Goal: Navigation & Orientation: Find specific page/section

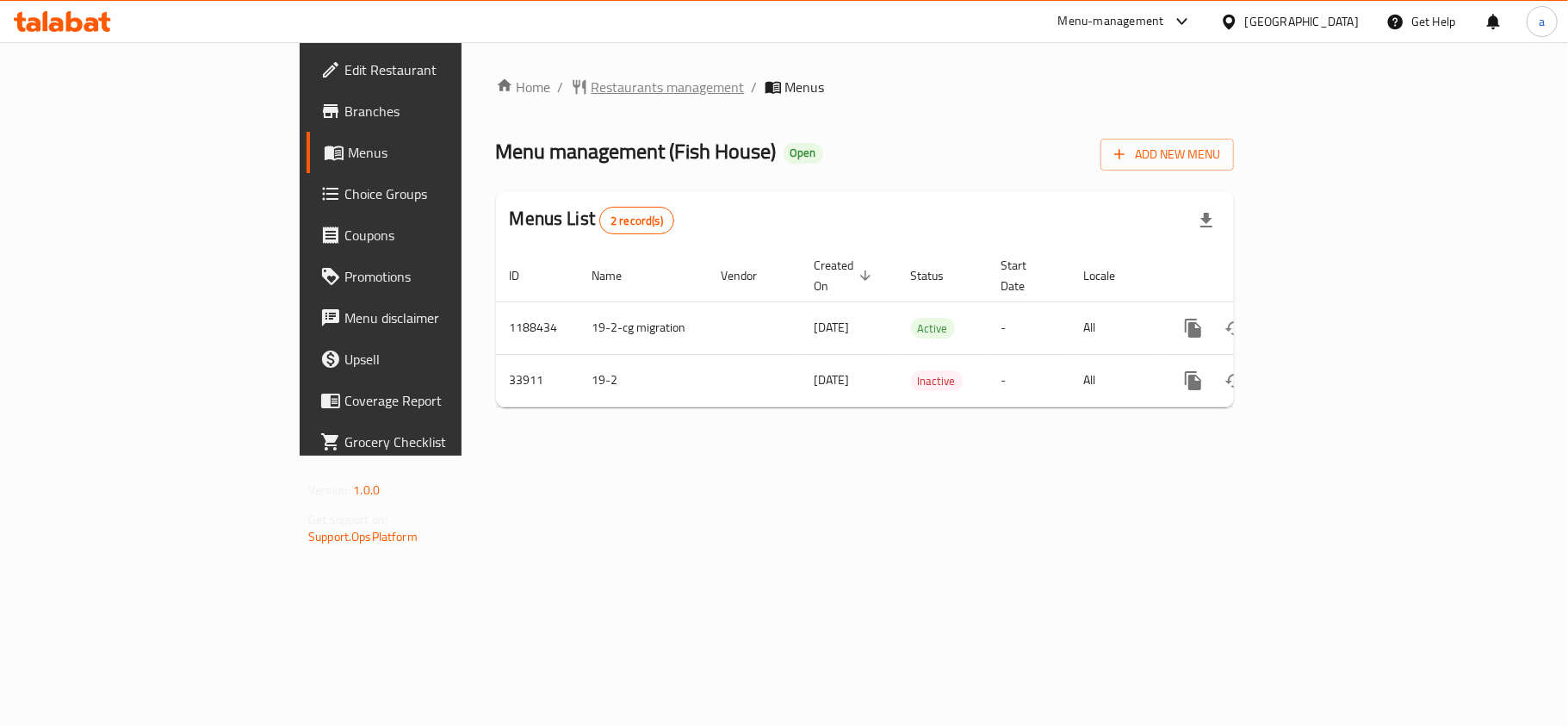
click at [591, 88] on span "Restaurants management" at bounding box center [667, 86] width 153 height 20
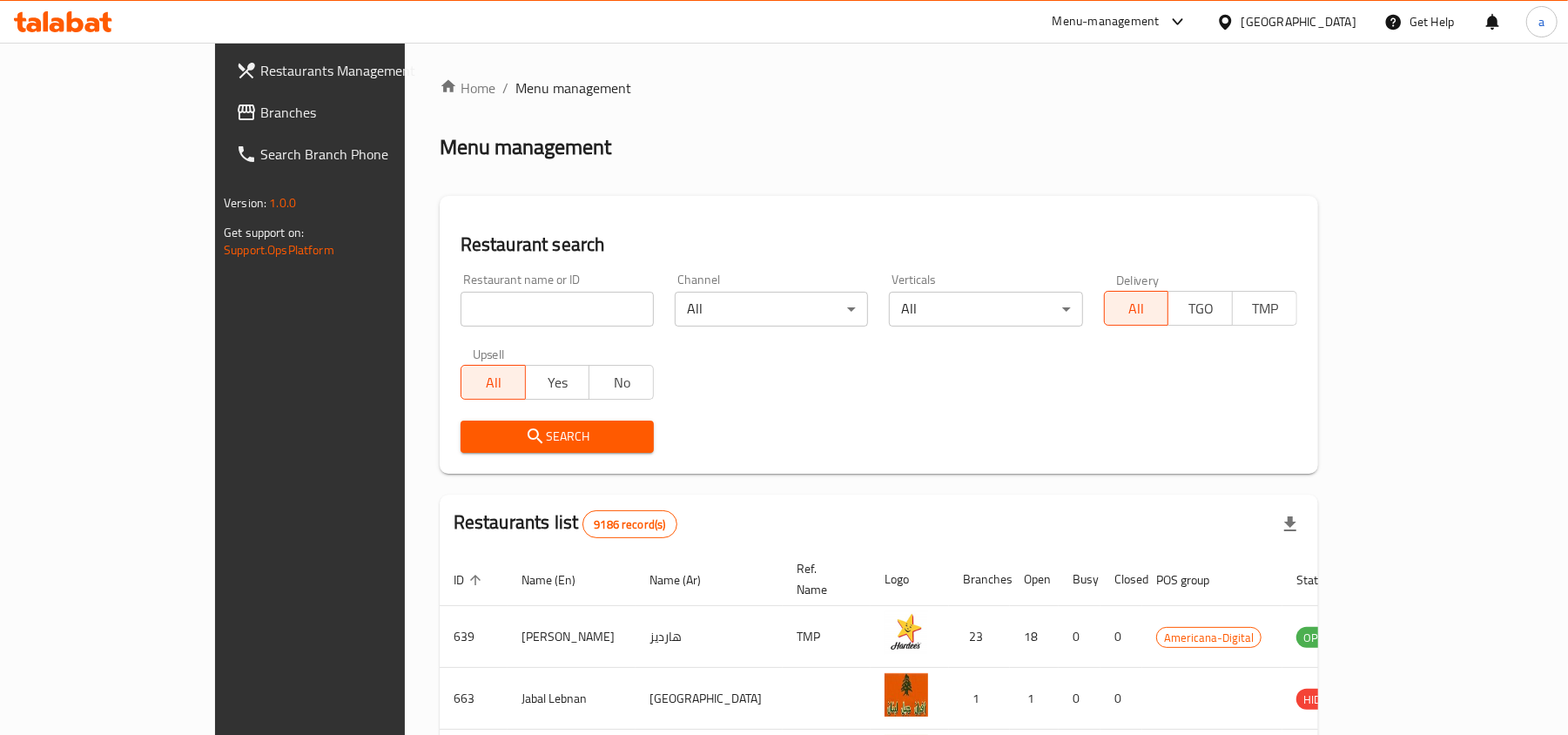
click at [260, 105] on span "Branches" at bounding box center [362, 112] width 203 height 20
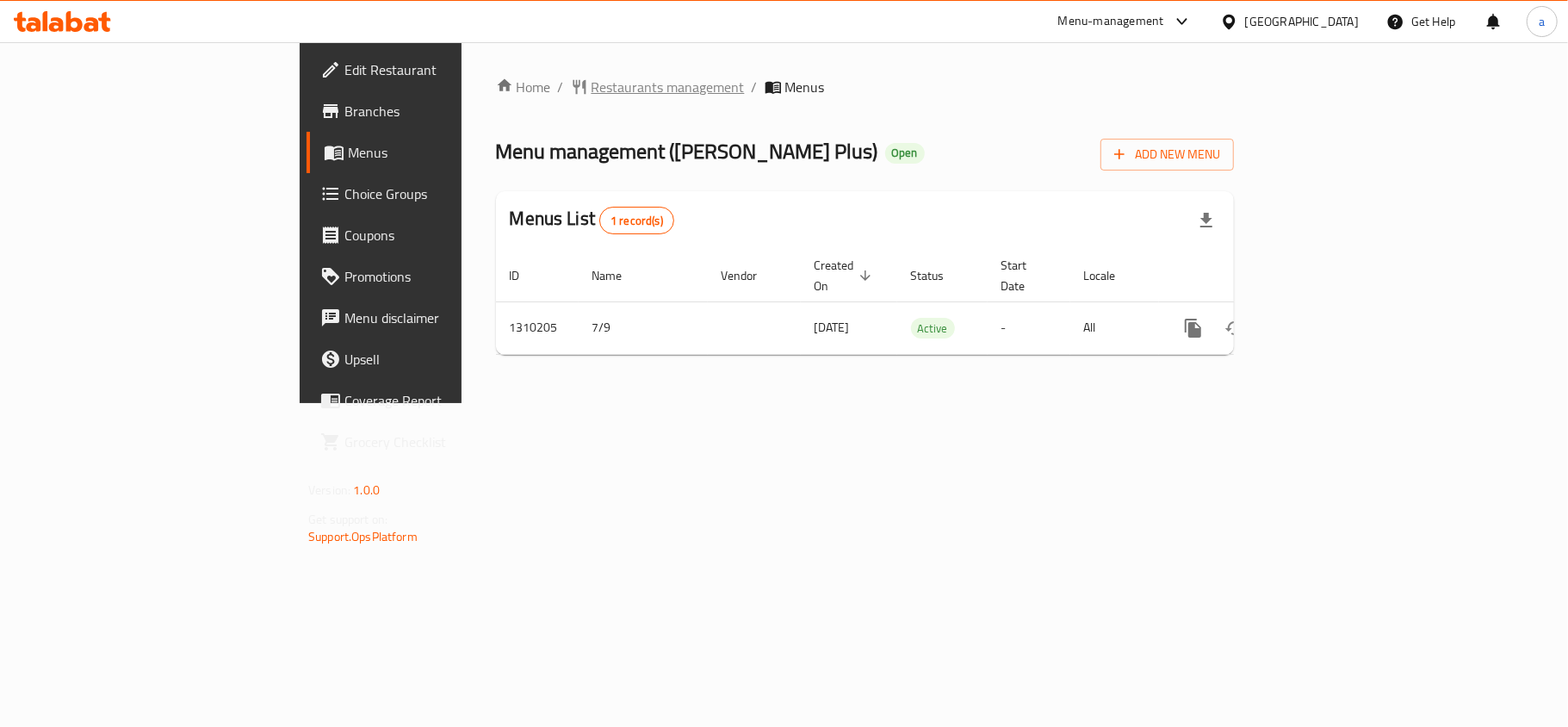
click at [591, 88] on span "Restaurants management" at bounding box center [667, 86] width 153 height 20
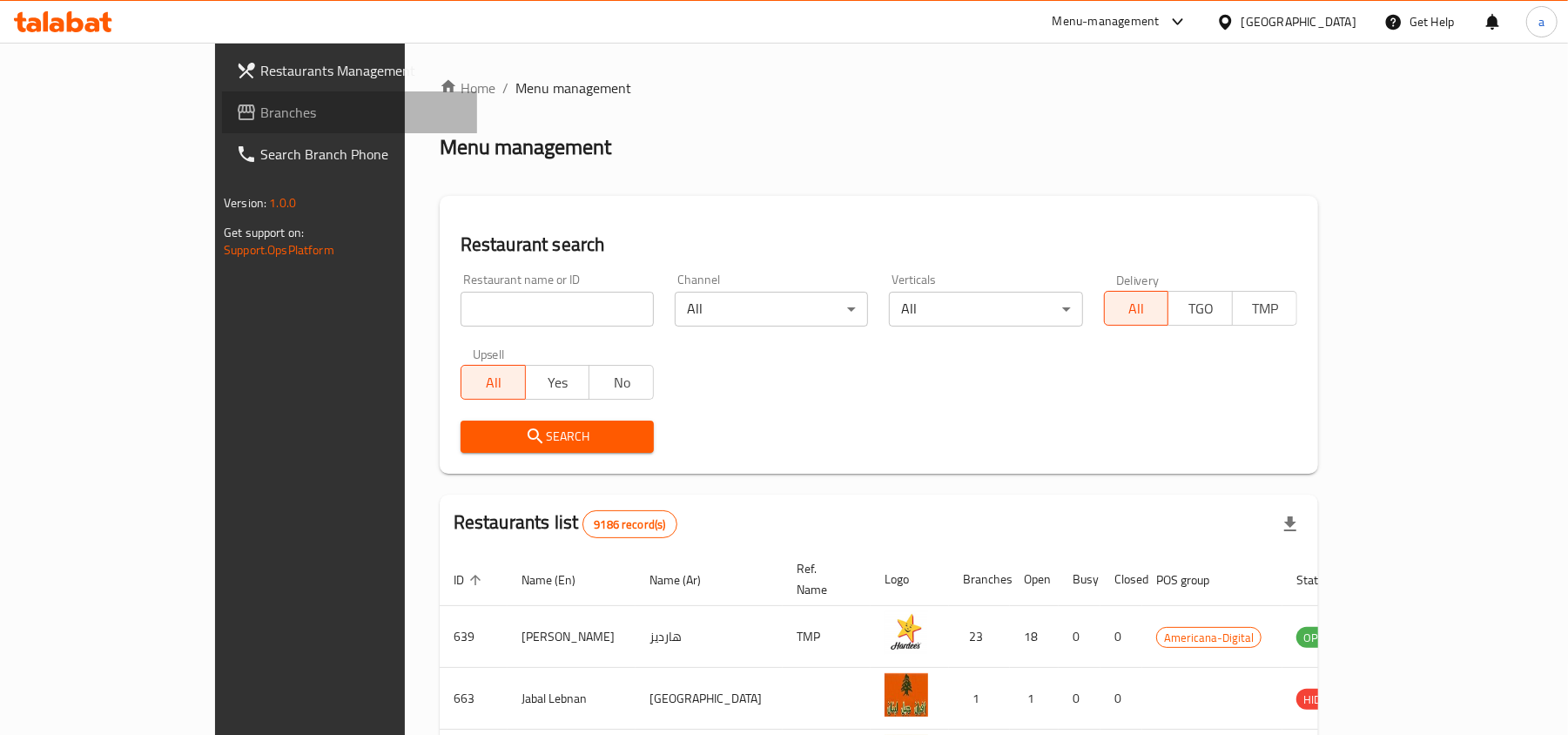
click at [260, 104] on span "Branches" at bounding box center [362, 112] width 203 height 20
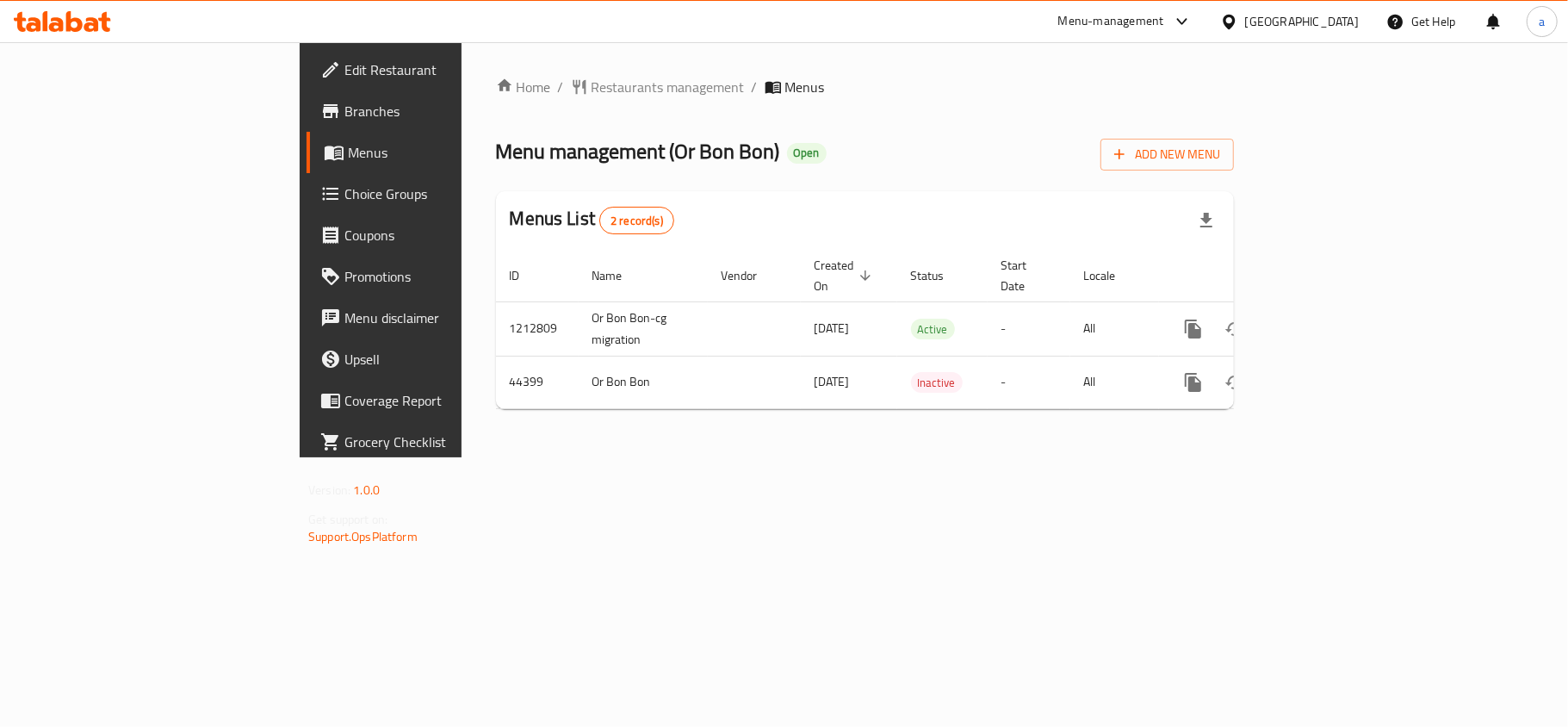
click at [461, 65] on div "Home / Restaurants management / Menus Menu management ( Or Bon Bon ) Open Add N…" at bounding box center [865, 249] width 807 height 415
click at [591, 84] on span "Restaurants management" at bounding box center [667, 86] width 153 height 20
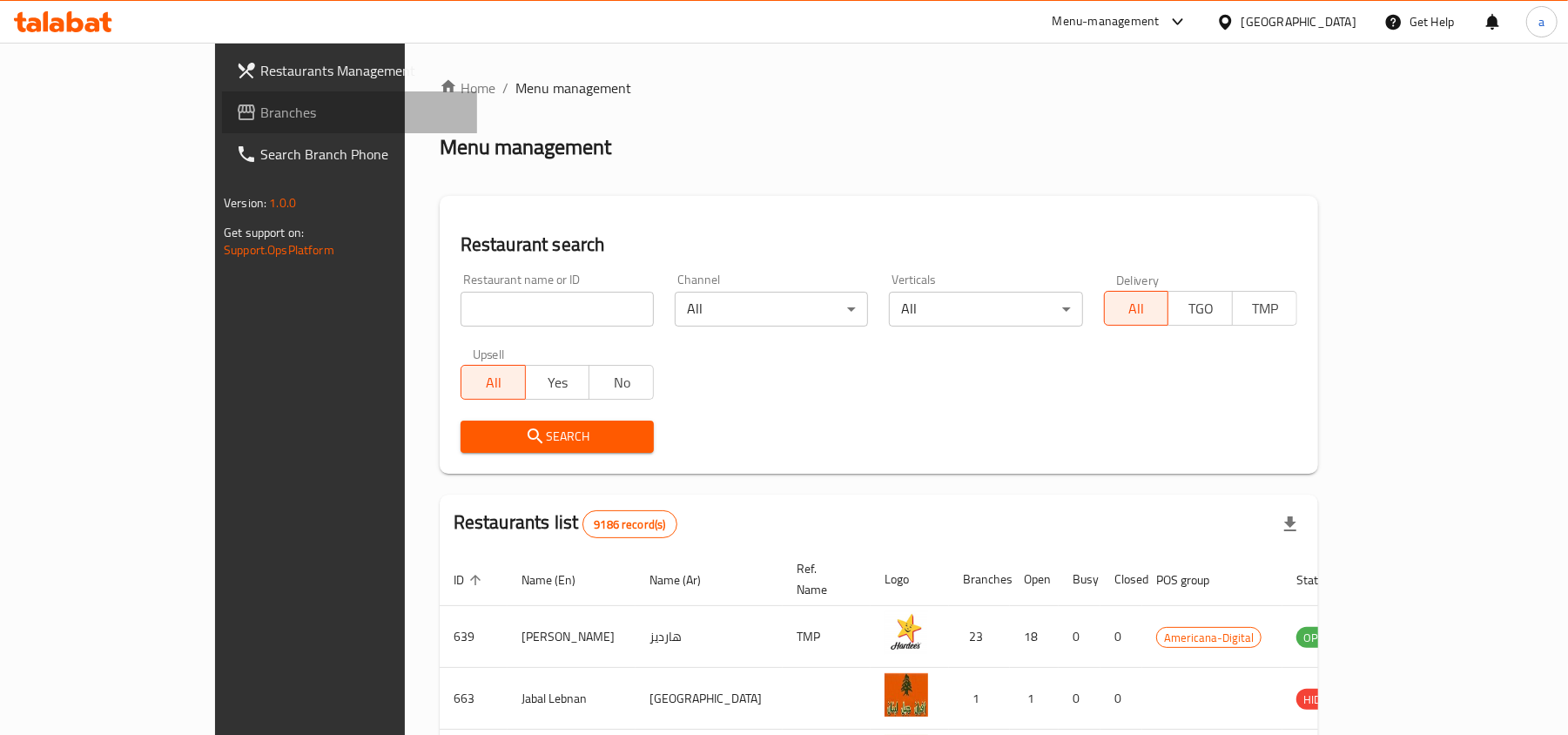
click at [260, 118] on span "Branches" at bounding box center [362, 112] width 203 height 20
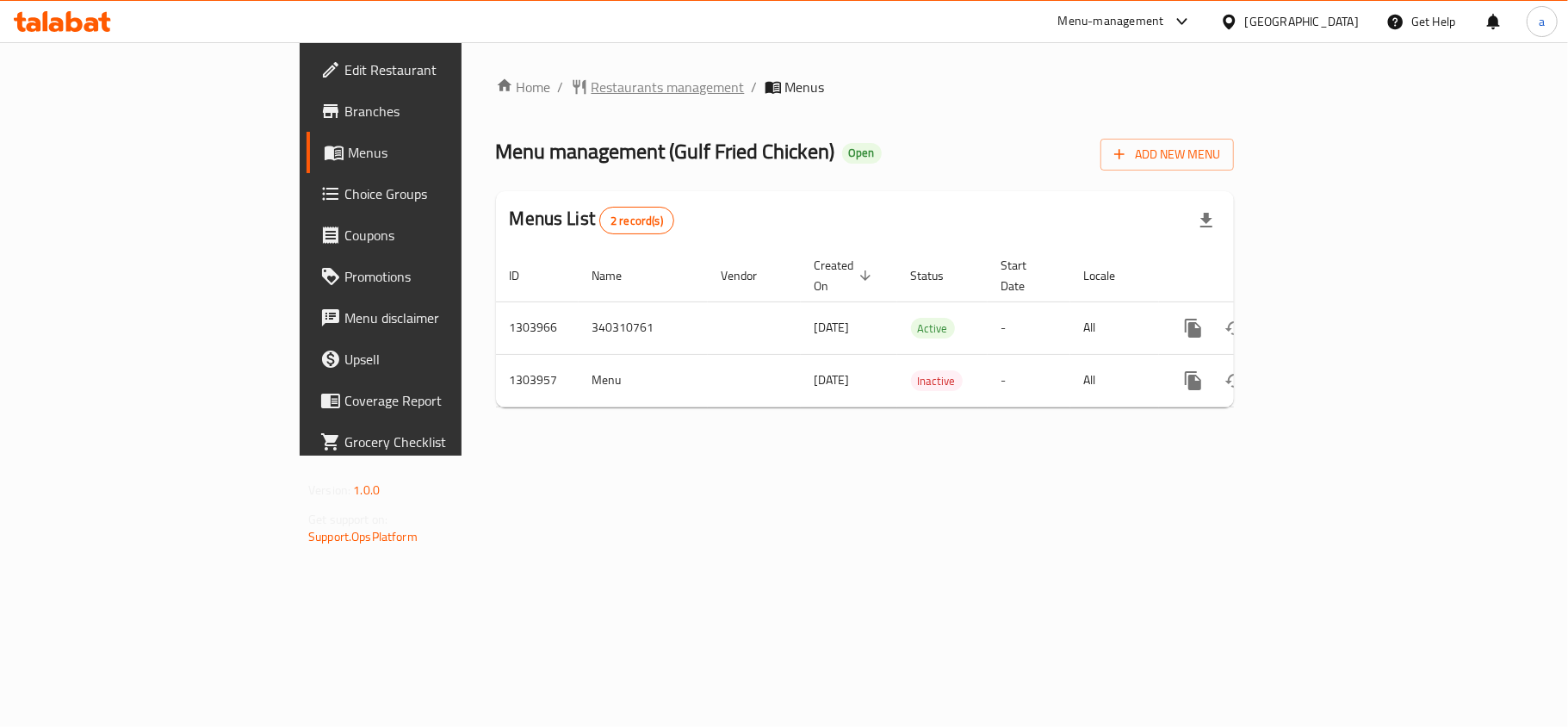
click at [591, 94] on span "Restaurants management" at bounding box center [667, 86] width 153 height 20
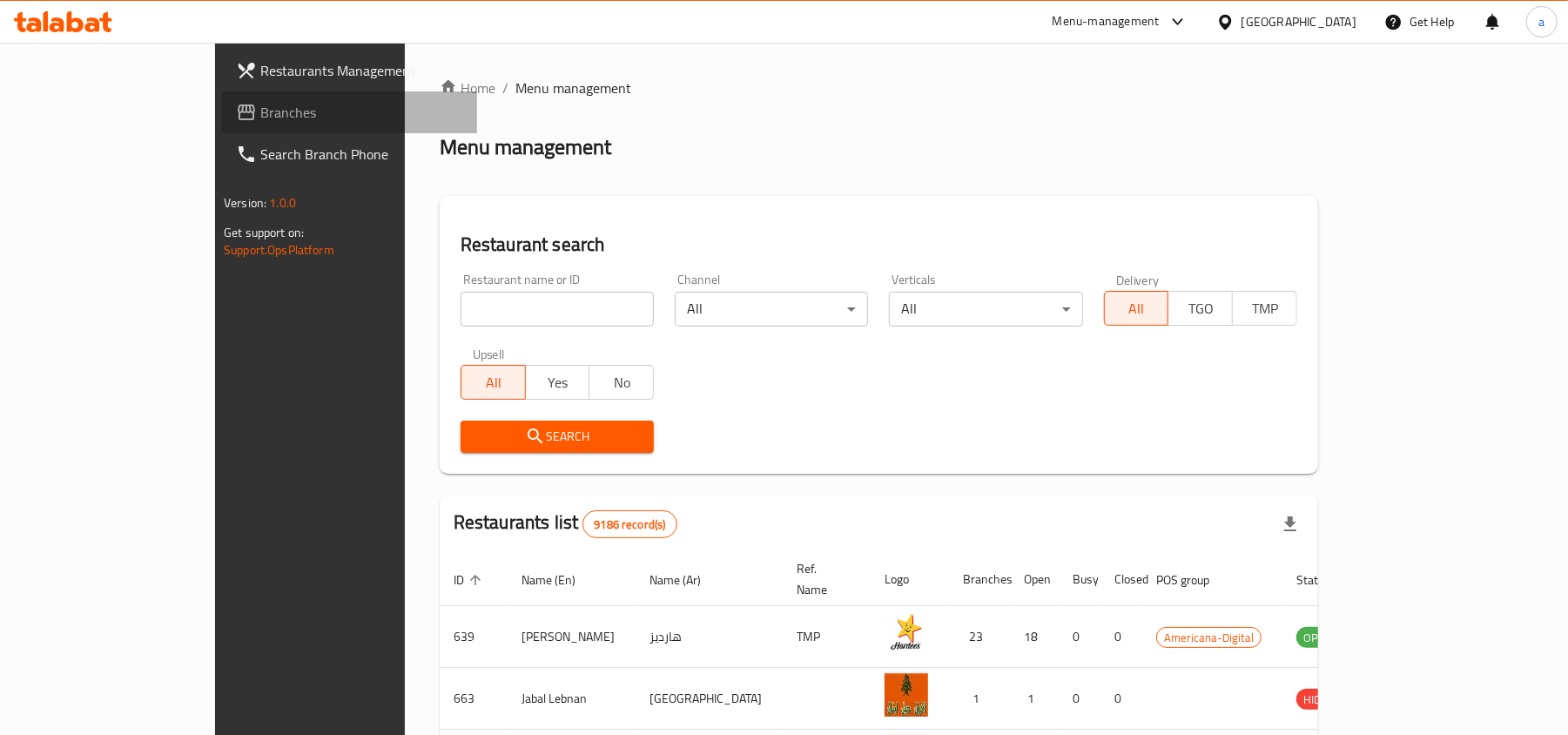
click at [260, 112] on span "Branches" at bounding box center [362, 112] width 203 height 20
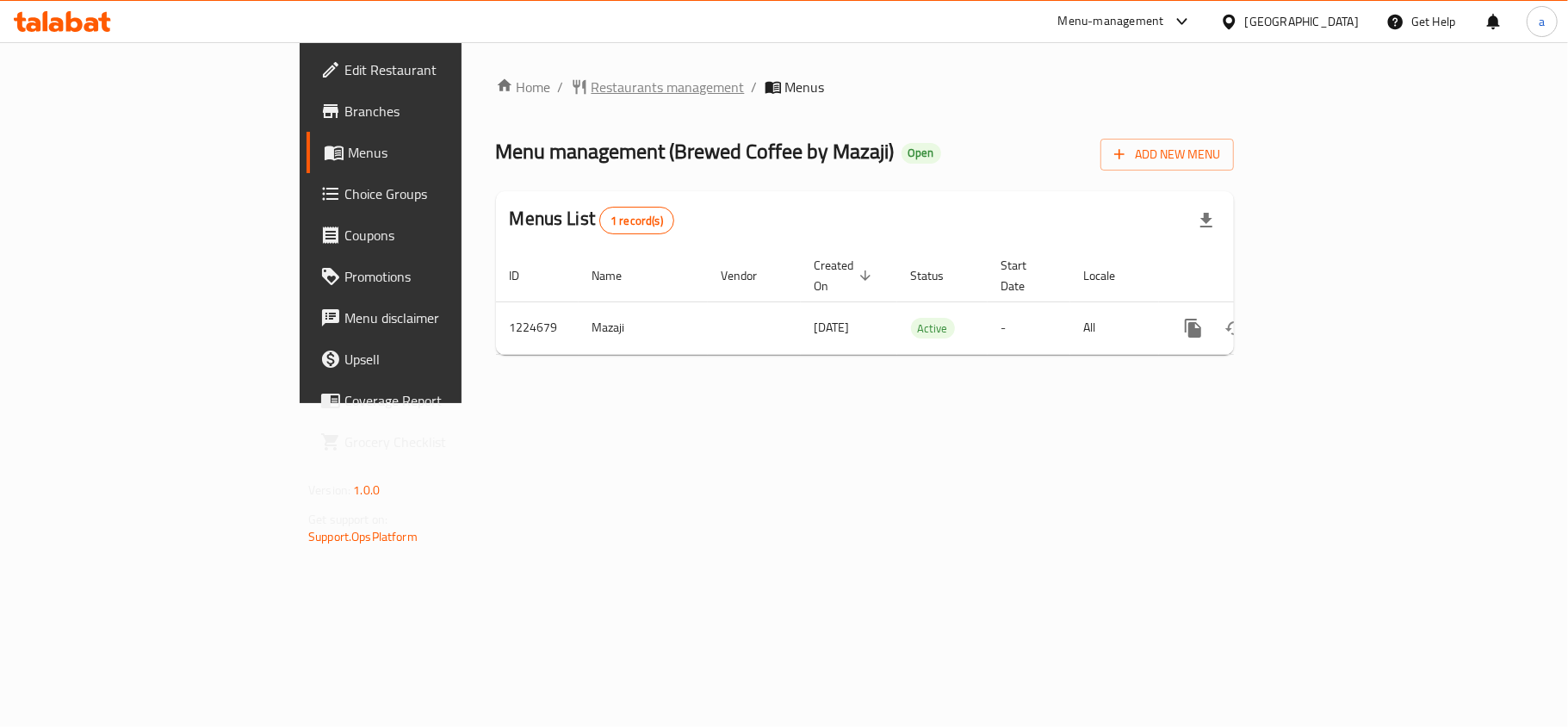
click at [591, 76] on span "Restaurants management" at bounding box center [667, 86] width 153 height 20
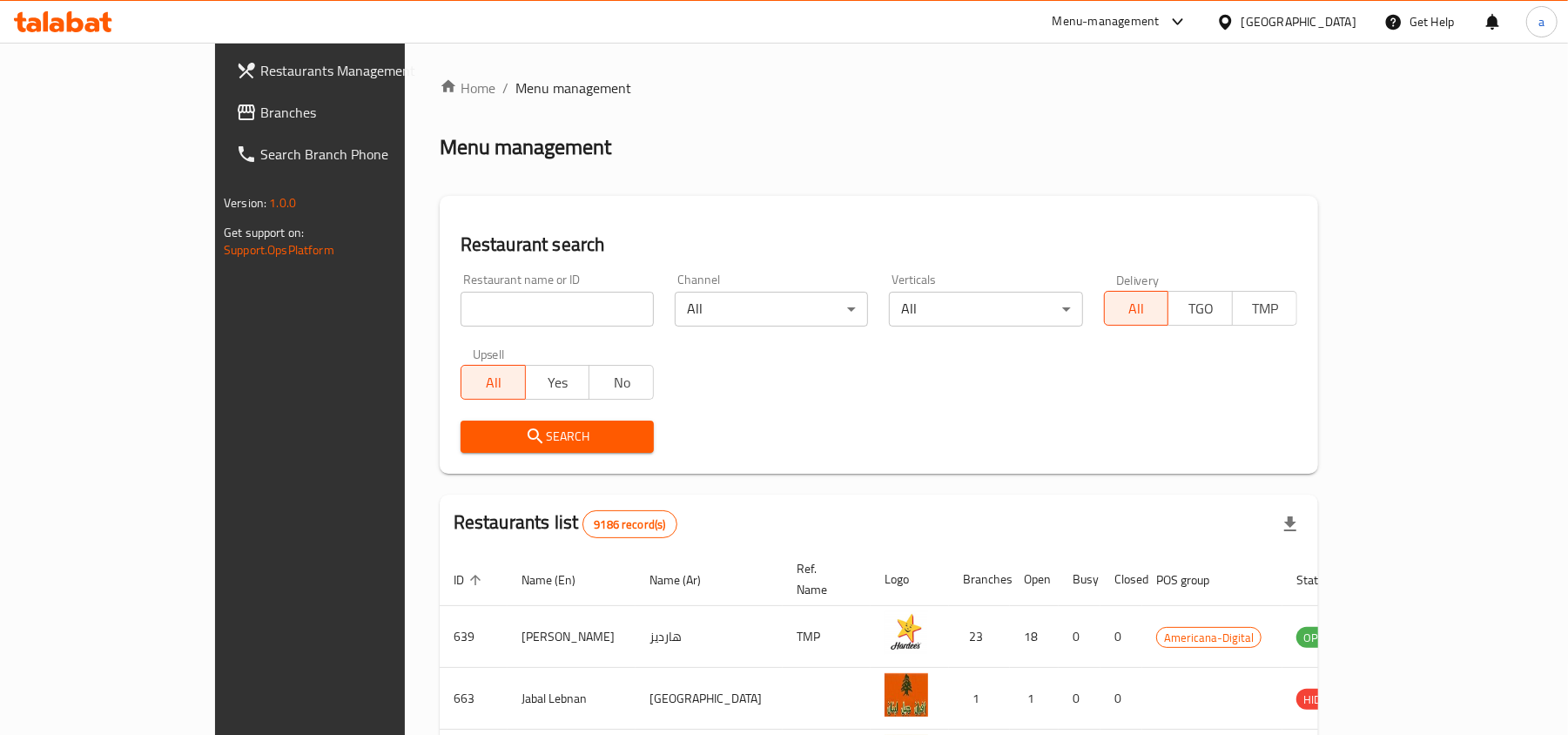
click at [260, 118] on span "Branches" at bounding box center [362, 112] width 203 height 20
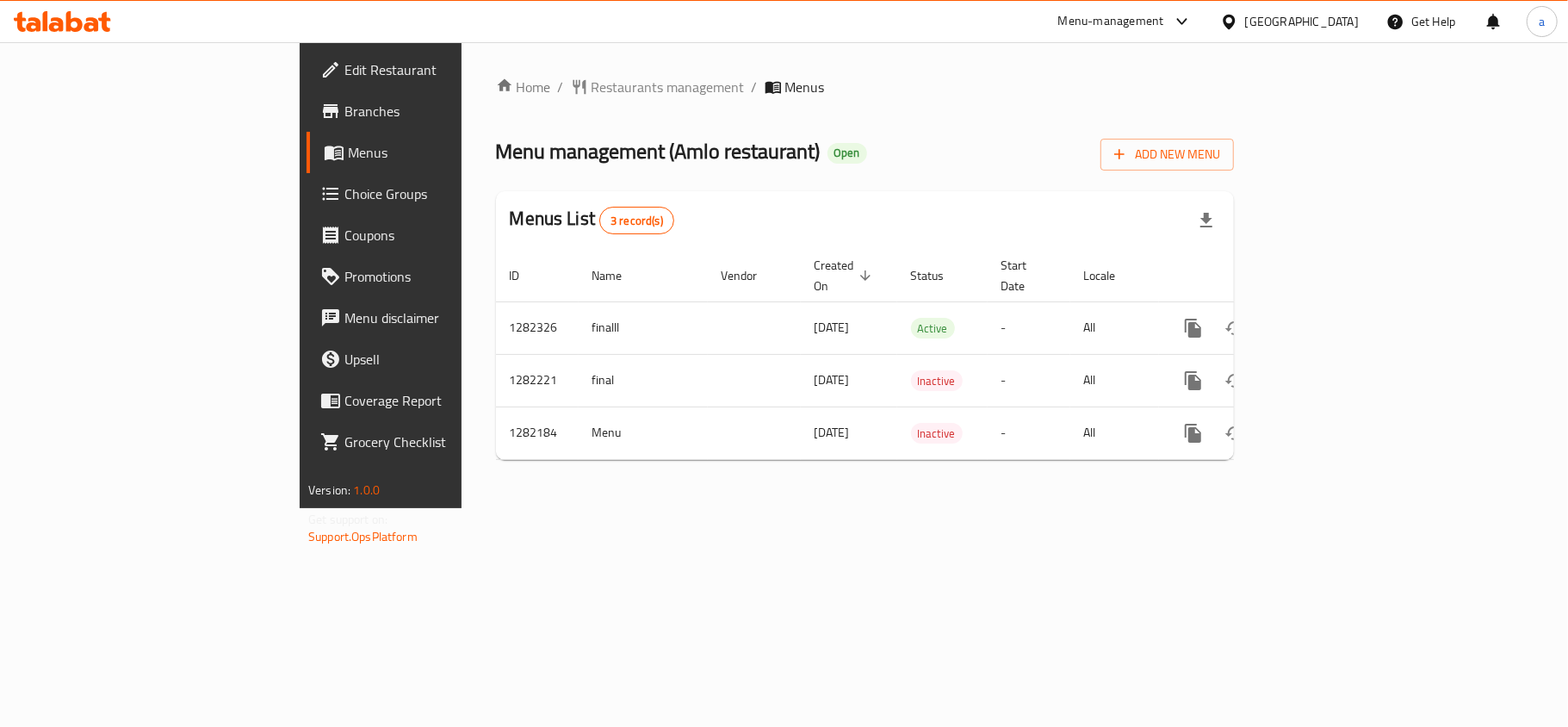
click at [461, 69] on div "Home / Restaurants management / Menus Menu management ( Amlo restaurant ) Open …" at bounding box center [865, 275] width 807 height 466
click at [591, 80] on span "Restaurants management" at bounding box center [667, 86] width 153 height 20
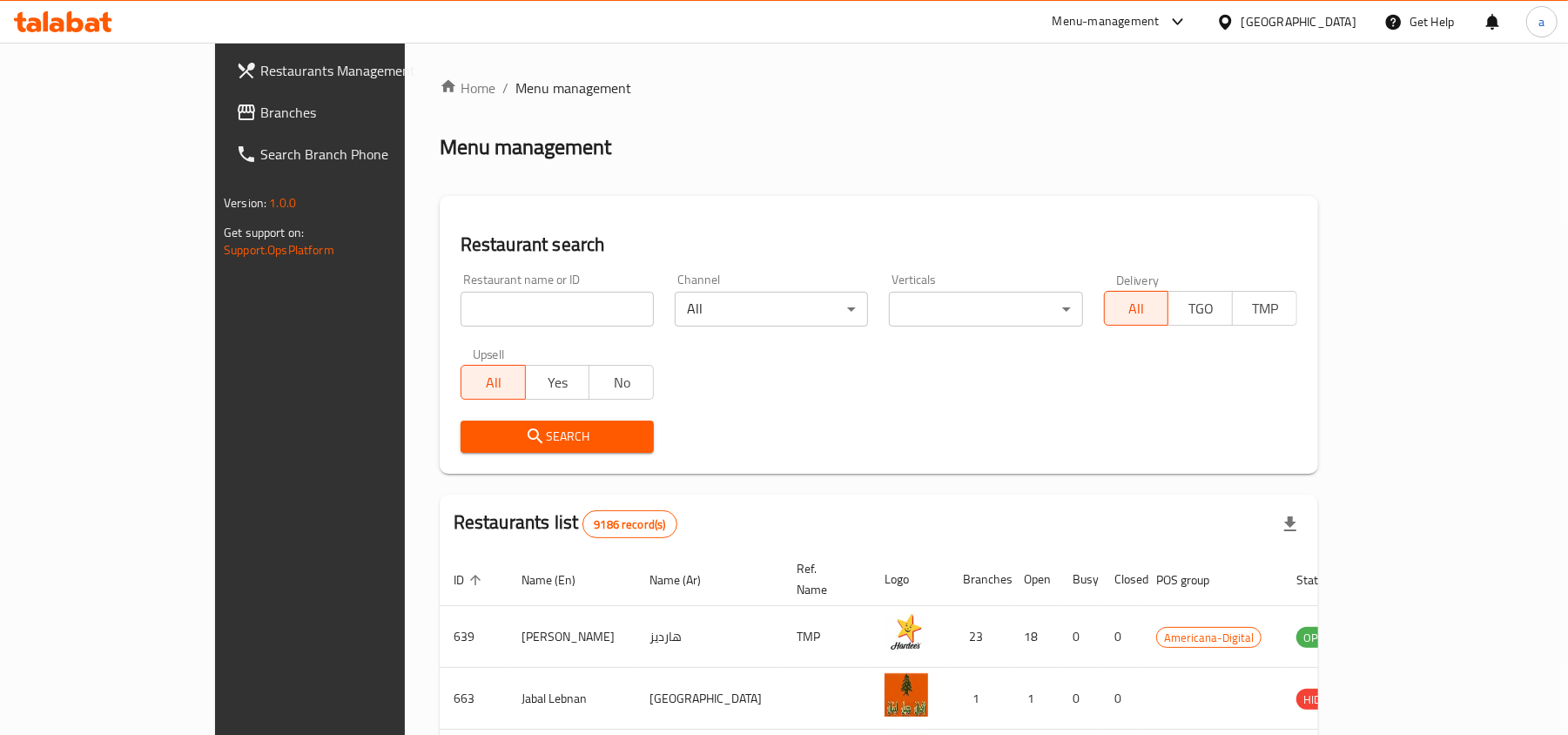
click at [260, 108] on span "Branches" at bounding box center [362, 112] width 203 height 20
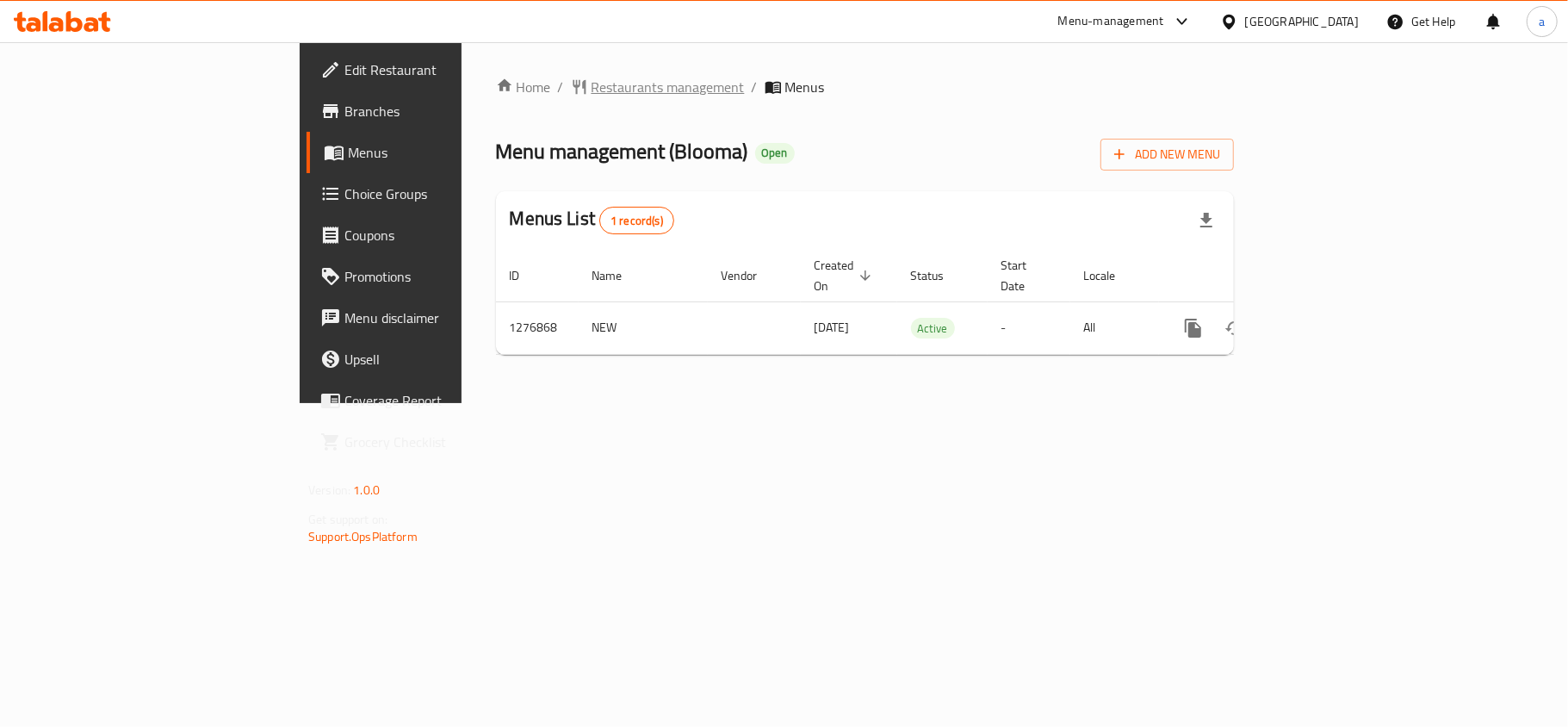
click at [591, 87] on span "Restaurants management" at bounding box center [667, 86] width 153 height 20
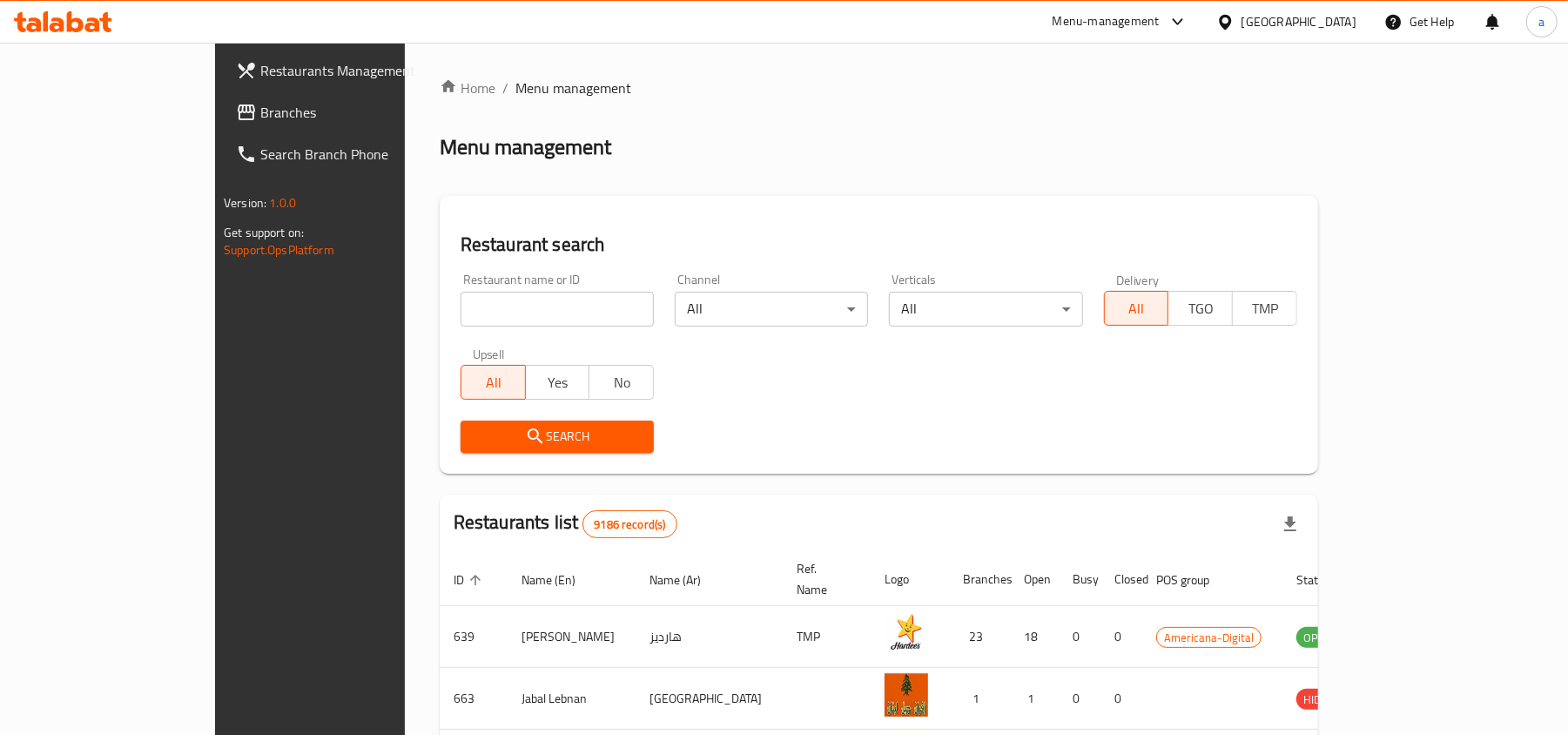
click at [260, 118] on span "Branches" at bounding box center [362, 112] width 203 height 20
